Goal: Transaction & Acquisition: Subscribe to service/newsletter

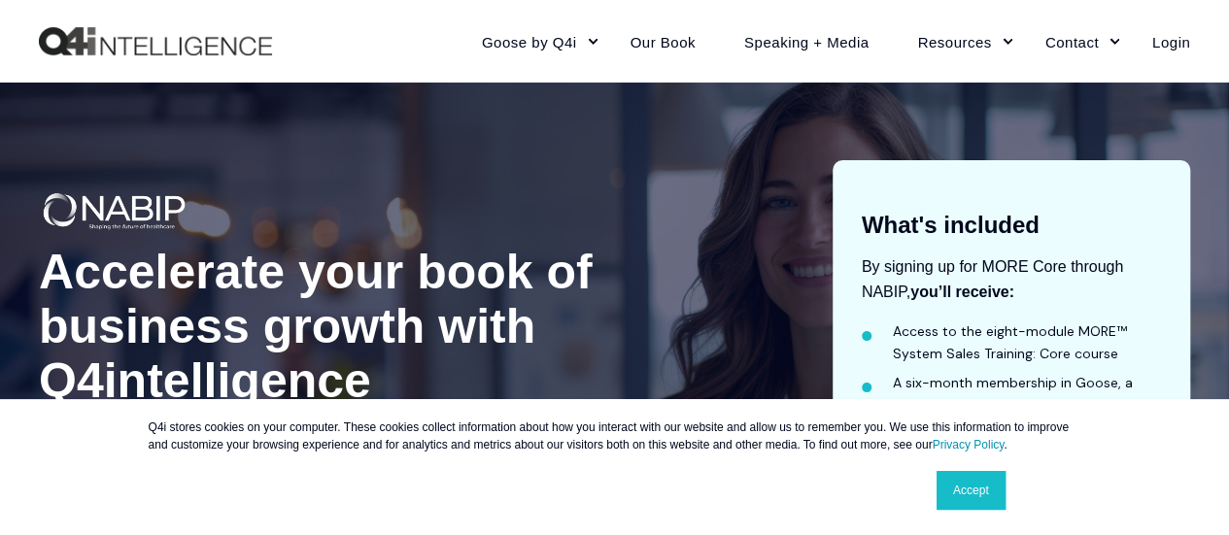
click at [963, 496] on link "Accept" at bounding box center [970, 490] width 69 height 39
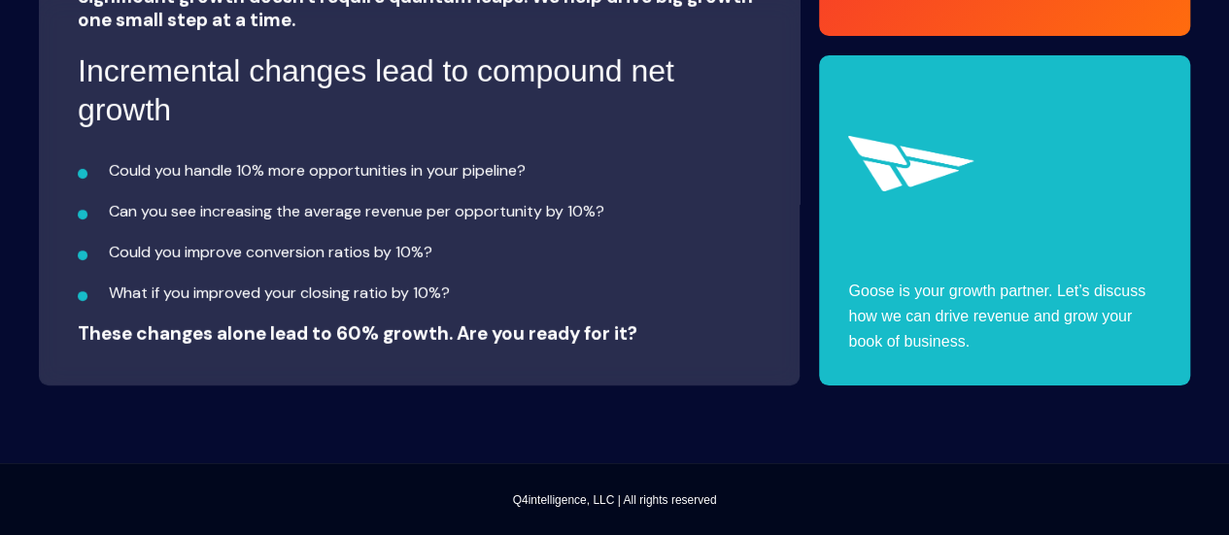
scroll to position [7108, 0]
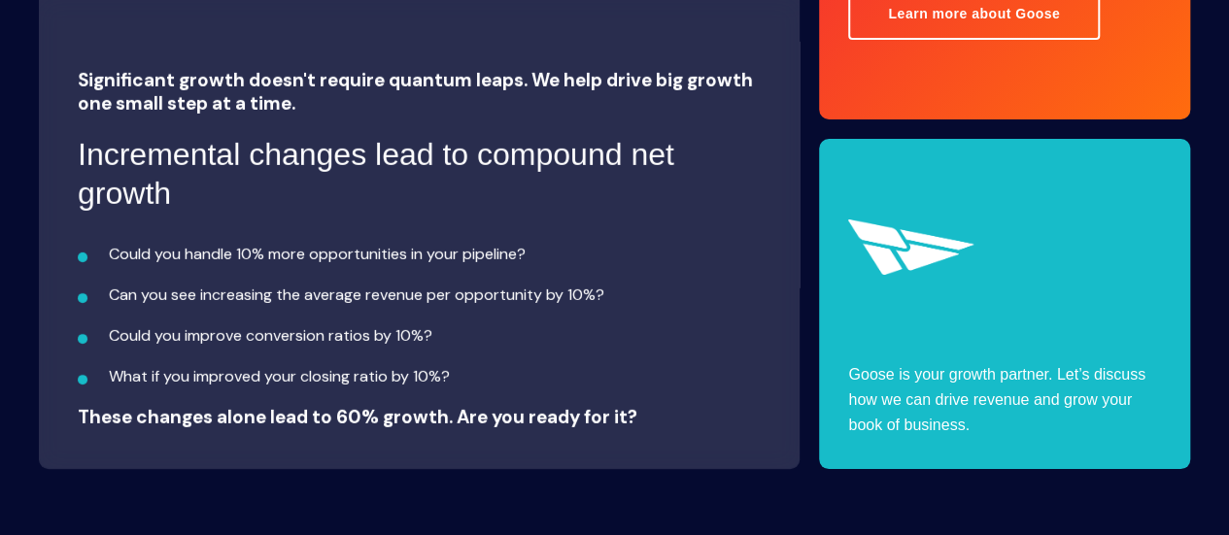
click at [913, 421] on p "Goose is your growth partner. Let’s discuss how we can drive revenue and grow y…" at bounding box center [1004, 400] width 313 height 76
click at [432, 256] on p "Could you handle 10% more opportunities in your pipeline?" at bounding box center [435, 254] width 652 height 25
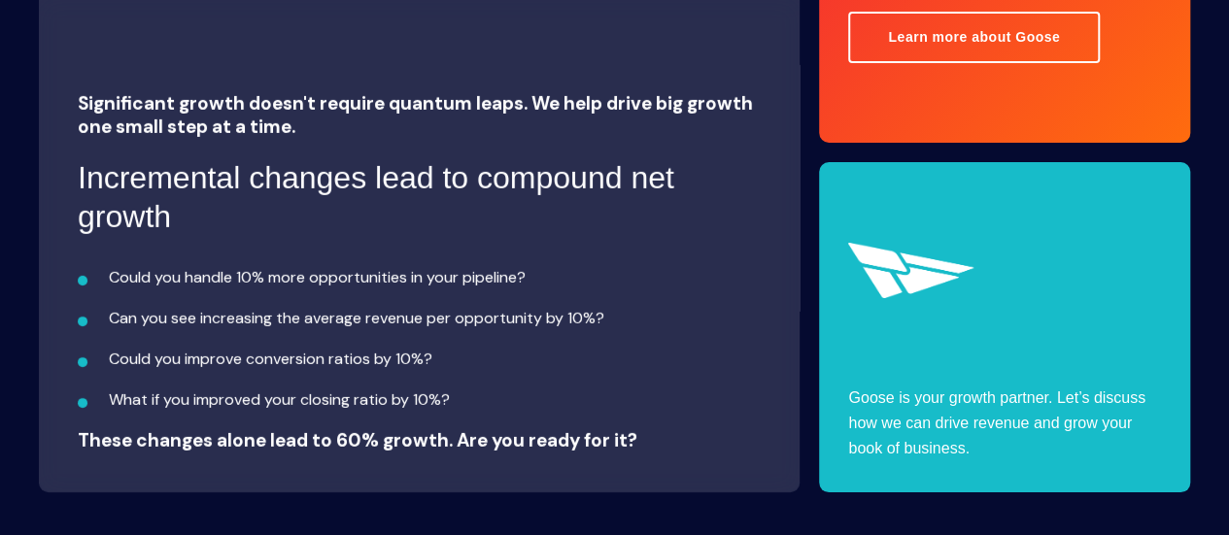
scroll to position [6902, 0]
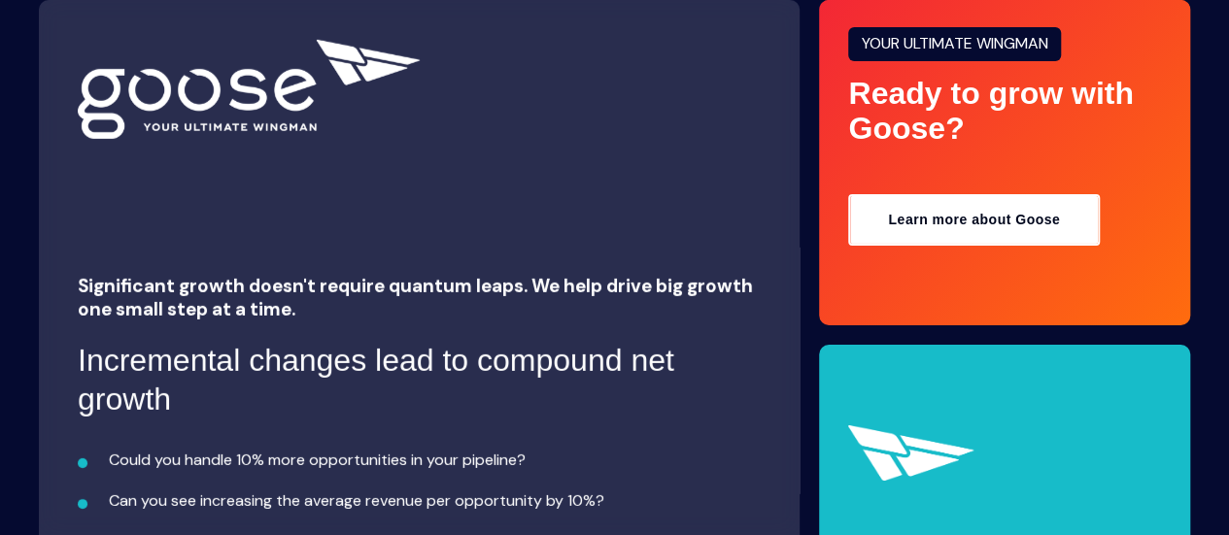
click at [930, 224] on link "Learn more about Goose" at bounding box center [974, 219] width 252 height 51
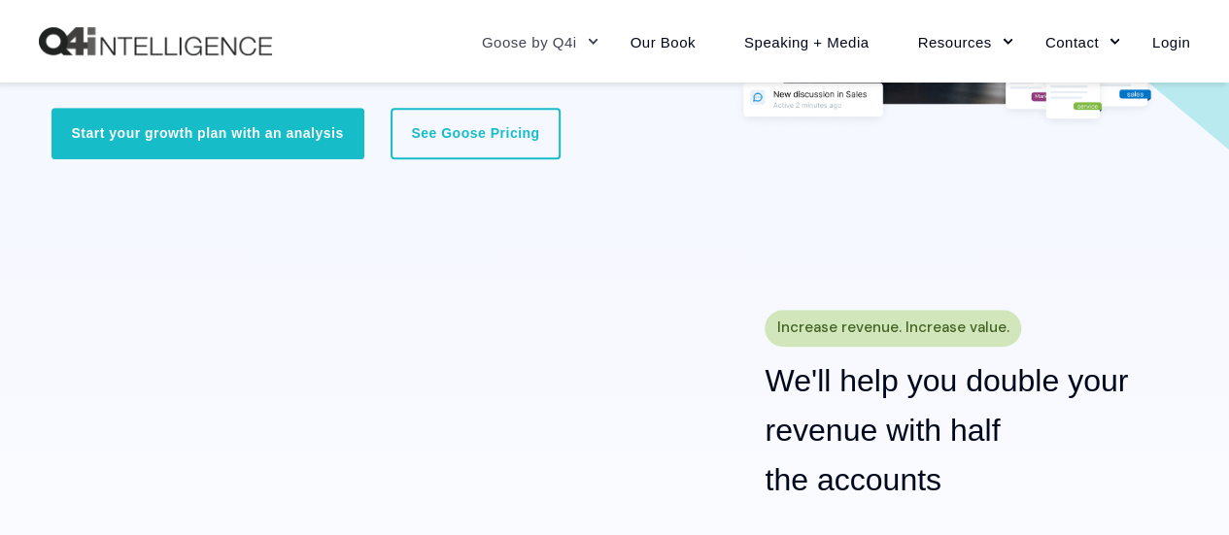
scroll to position [506, 0]
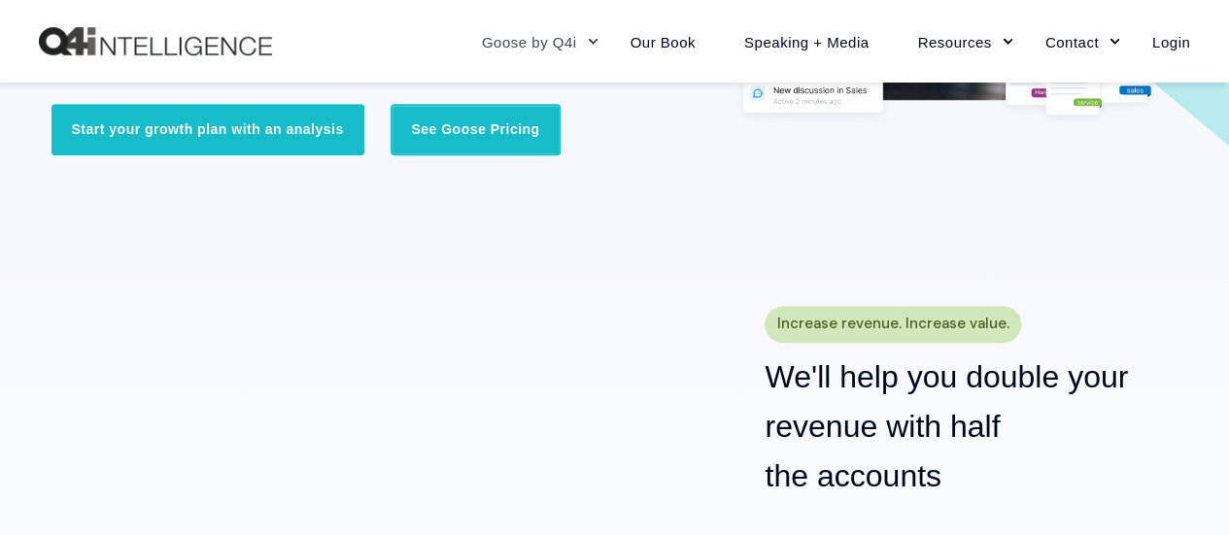
click at [472, 123] on link "See Goose Pricing" at bounding box center [474, 129] width 169 height 51
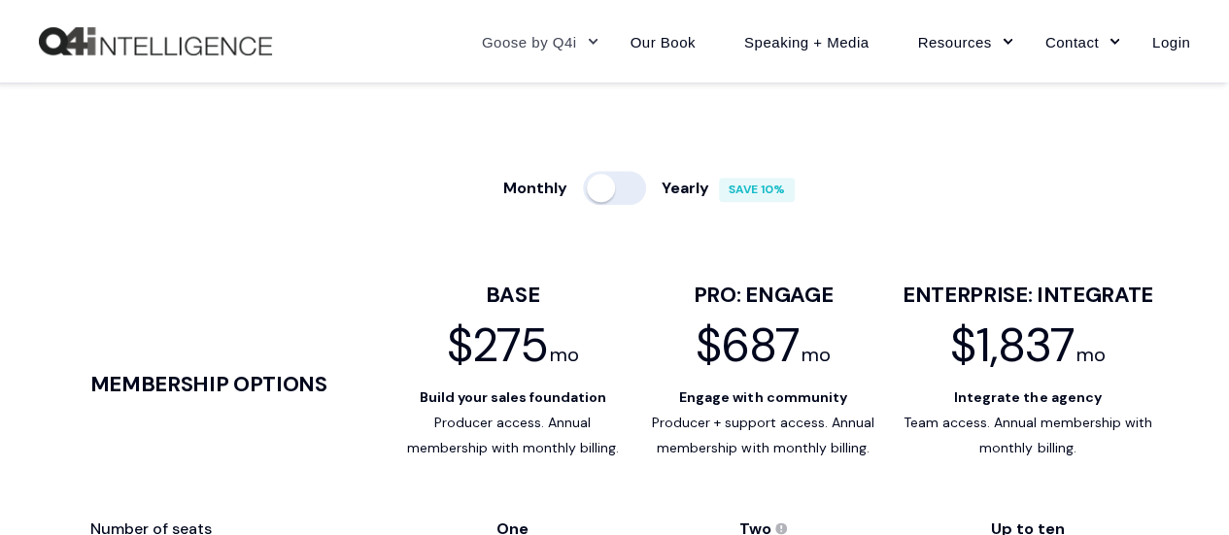
scroll to position [1393, 0]
